Goal: Task Accomplishment & Management: Use online tool/utility

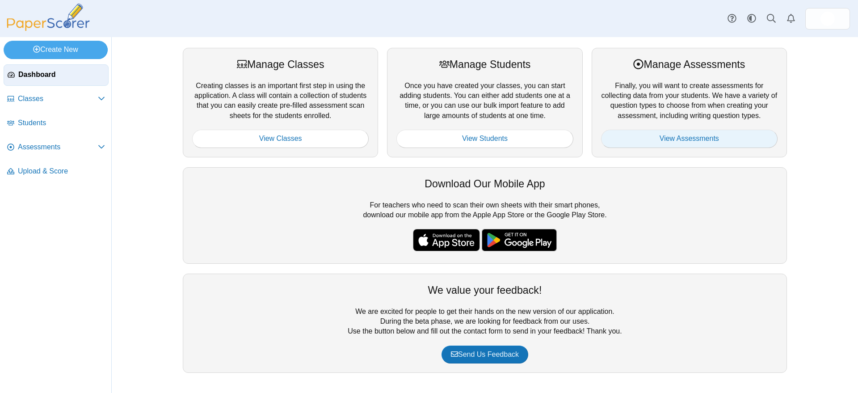
click at [682, 139] on link "View Assessments" at bounding box center [689, 139] width 177 height 18
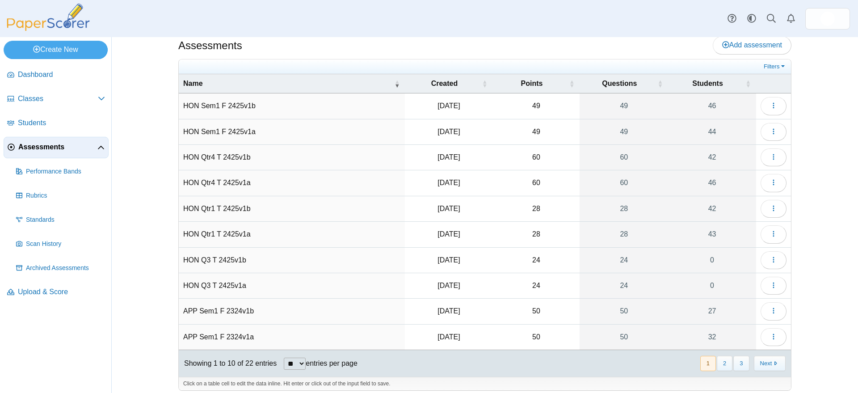
scroll to position [18, 0]
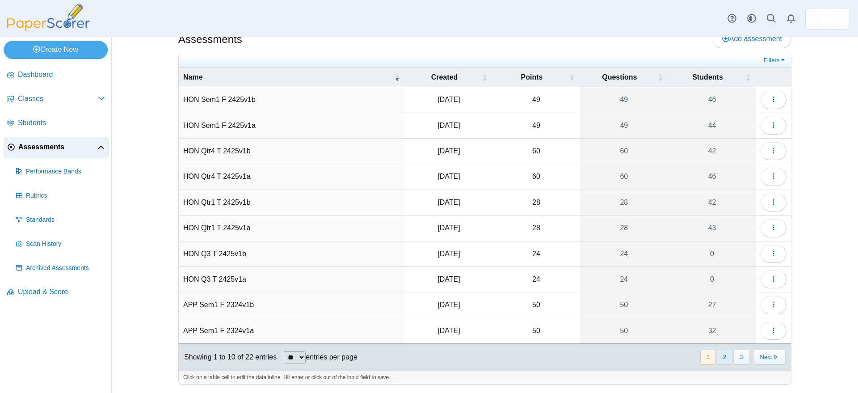
click at [721, 357] on button "2" at bounding box center [725, 356] width 16 height 15
click at [770, 123] on icon "button" at bounding box center [773, 125] width 7 height 7
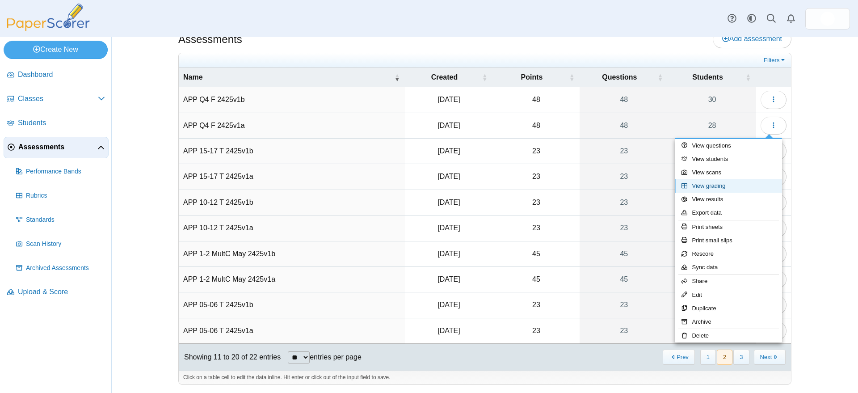
click at [729, 186] on link "View grading" at bounding box center [728, 185] width 107 height 13
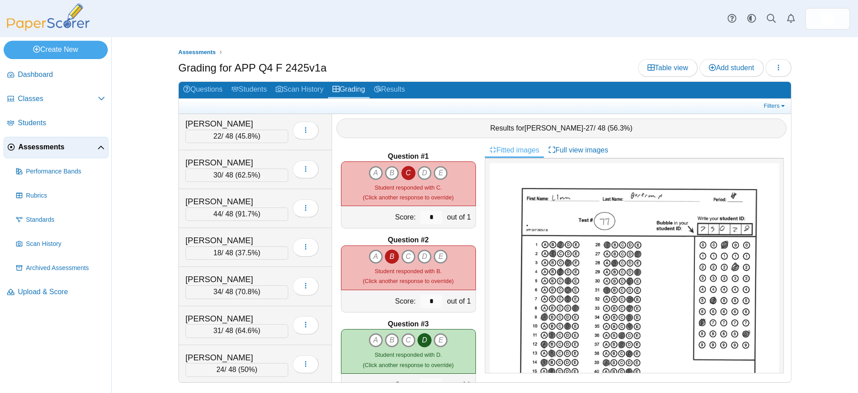
scroll to position [782, 0]
click at [225, 278] on div "Velagic, Miran" at bounding box center [229, 279] width 89 height 12
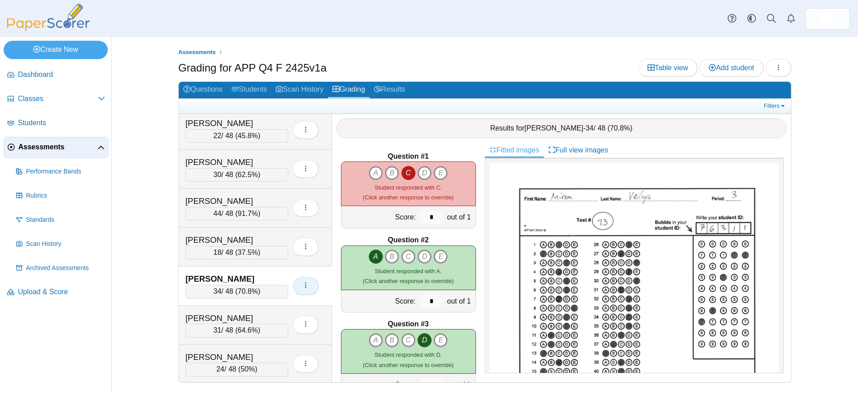
click at [305, 283] on icon "button" at bounding box center [305, 285] width 7 height 7
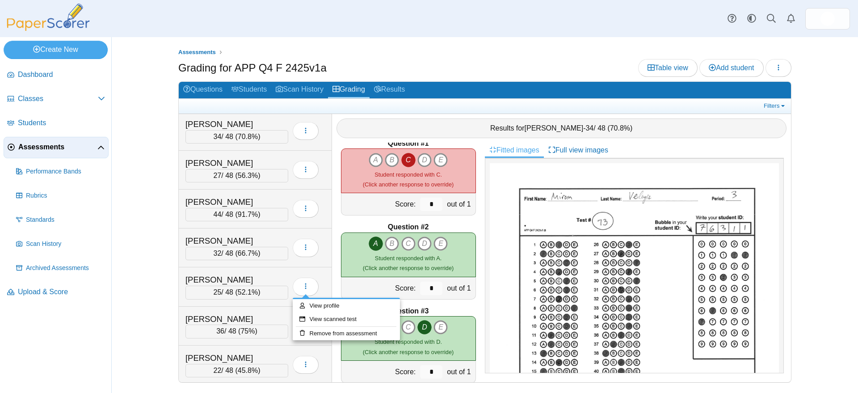
scroll to position [22, 0]
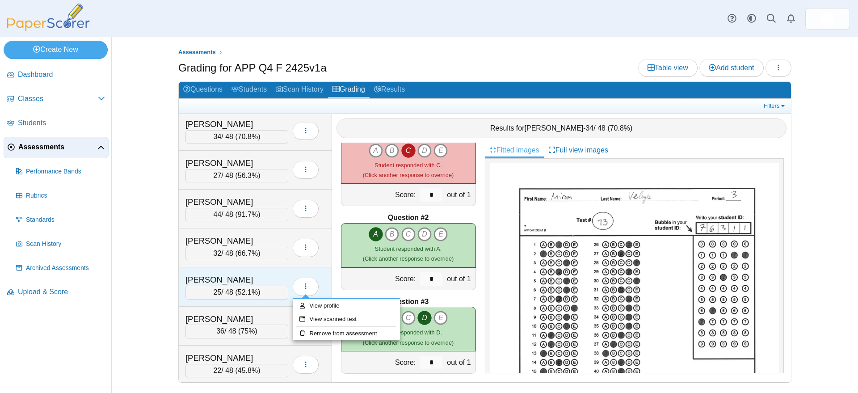
click at [270, 278] on div "Prasad, Vikrant" at bounding box center [229, 280] width 89 height 12
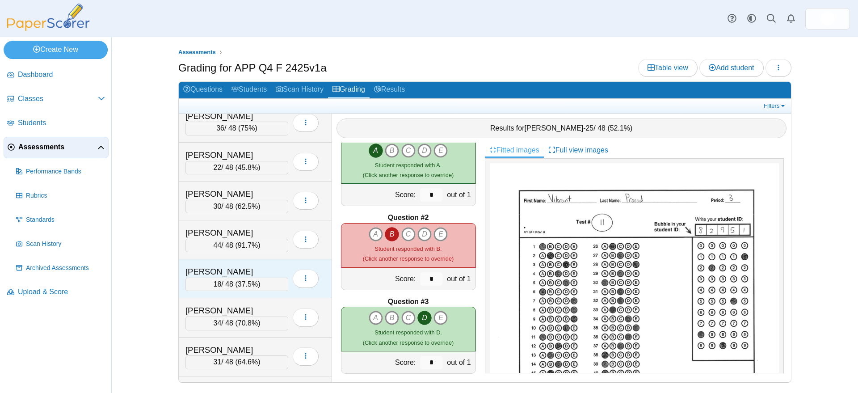
scroll to position [822, 0]
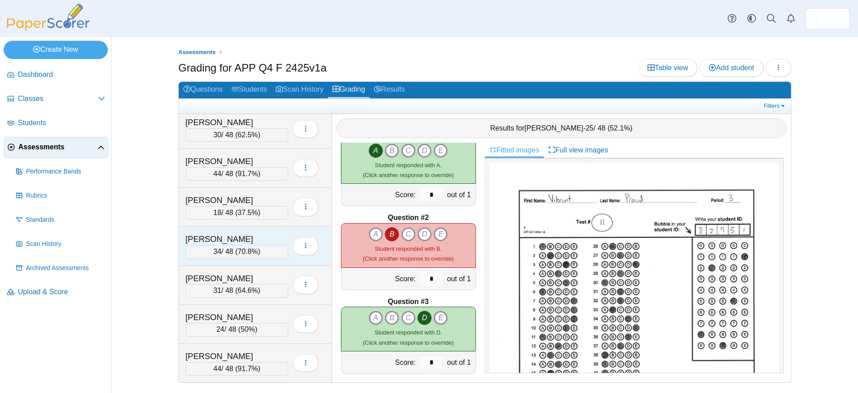
click at [266, 235] on div "Velagic, Miran" at bounding box center [229, 239] width 89 height 12
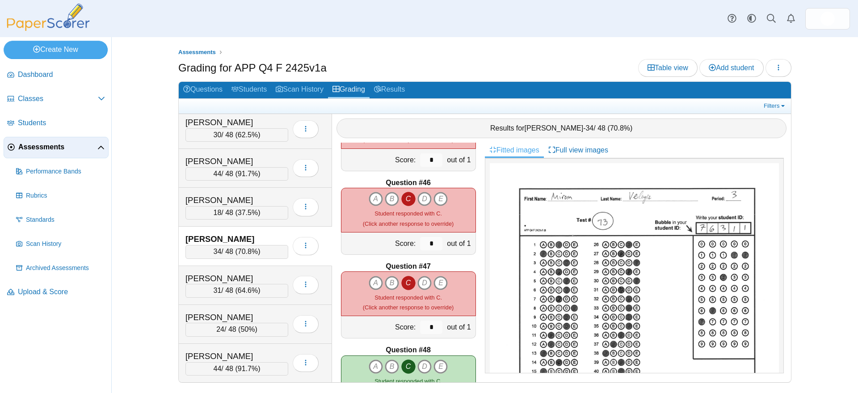
scroll to position [3798, 0]
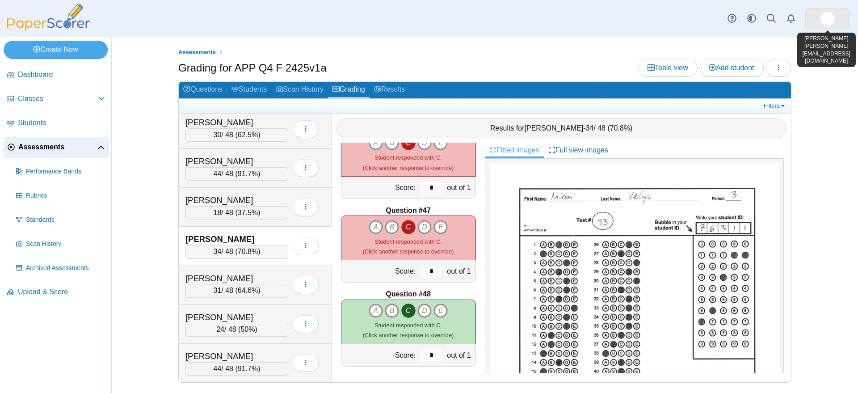
click at [826, 18] on img at bounding box center [828, 19] width 14 height 14
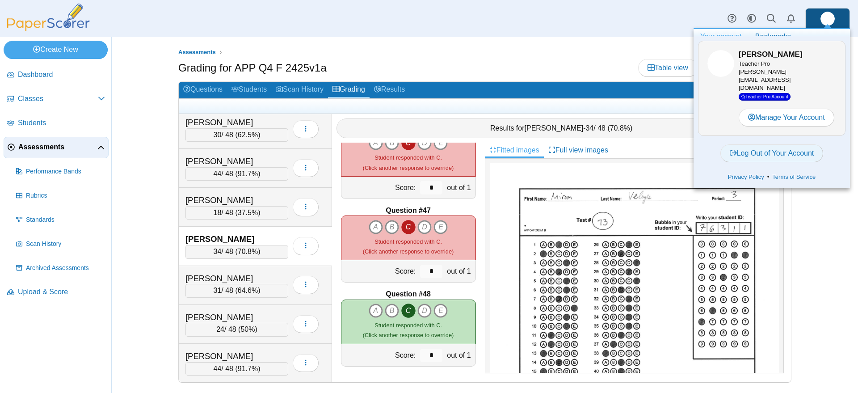
click at [787, 145] on link "Log Out of Your Account" at bounding box center [771, 153] width 103 height 18
